Goal: Information Seeking & Learning: Learn about a topic

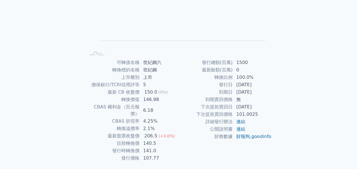
scroll to position [85, 0]
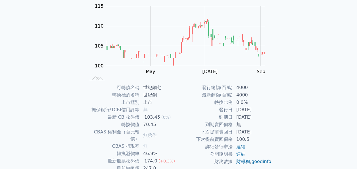
scroll to position [94, 0]
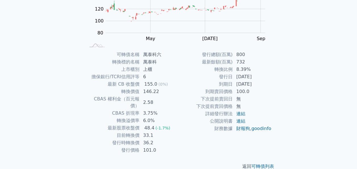
scroll to position [94, 0]
